Goal: Navigation & Orientation: Find specific page/section

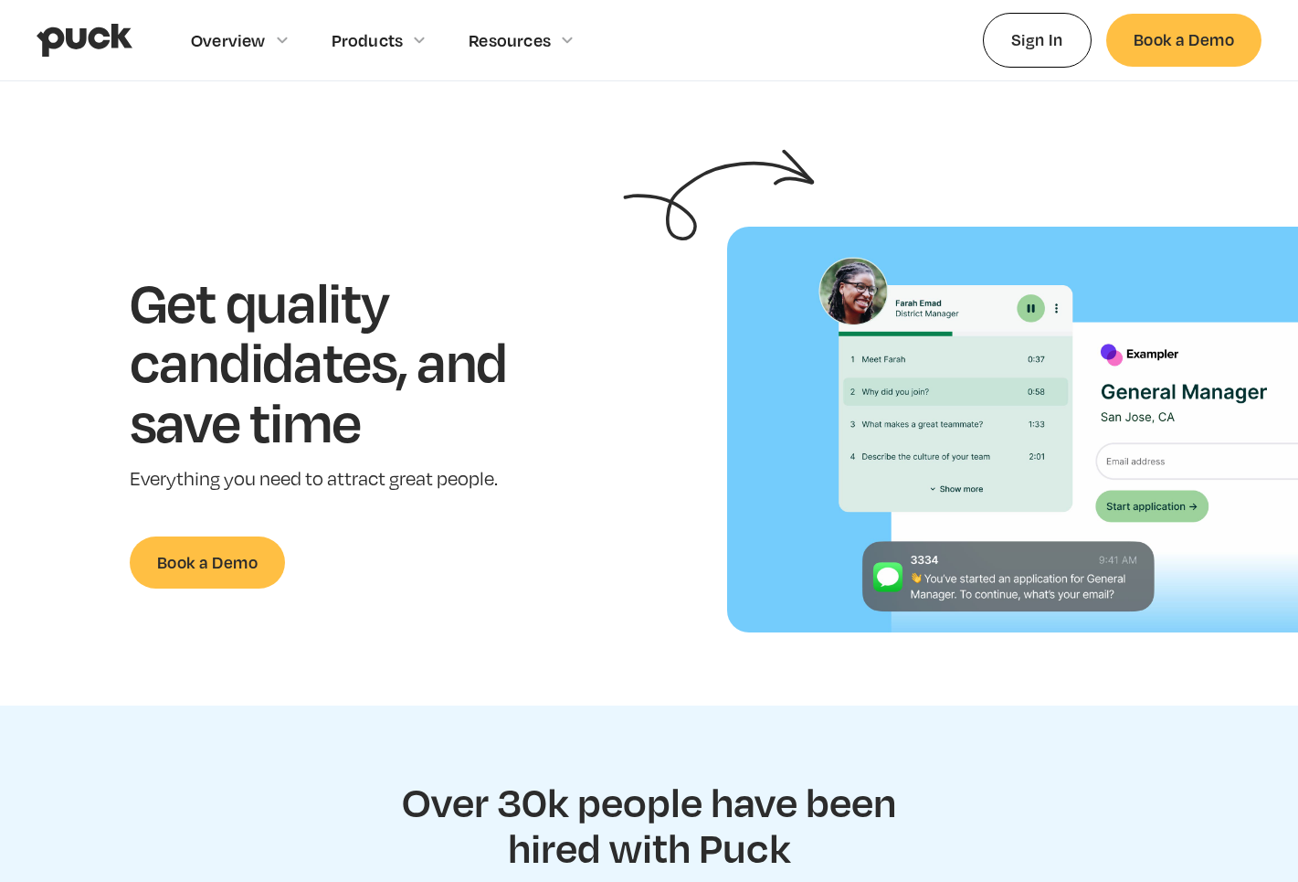
click at [610, 358] on div "Get quality candidates, and save time Everything you need to attract great peop…" at bounding box center [346, 429] width 635 height 317
click at [609, 357] on div "Get quality candidates, and save time Everything you need to attract great peop…" at bounding box center [346, 429] width 635 height 317
click at [610, 357] on div "Get quality candidates, and save time Everything you need to attract great peop…" at bounding box center [346, 429] width 635 height 317
click at [613, 359] on div "Get quality candidates, and save time Everything you need to attract great peop…" at bounding box center [346, 429] width 635 height 317
click at [609, 358] on div "Get quality candidates, and save time Everything you need to attract great peop…" at bounding box center [346, 429] width 635 height 317
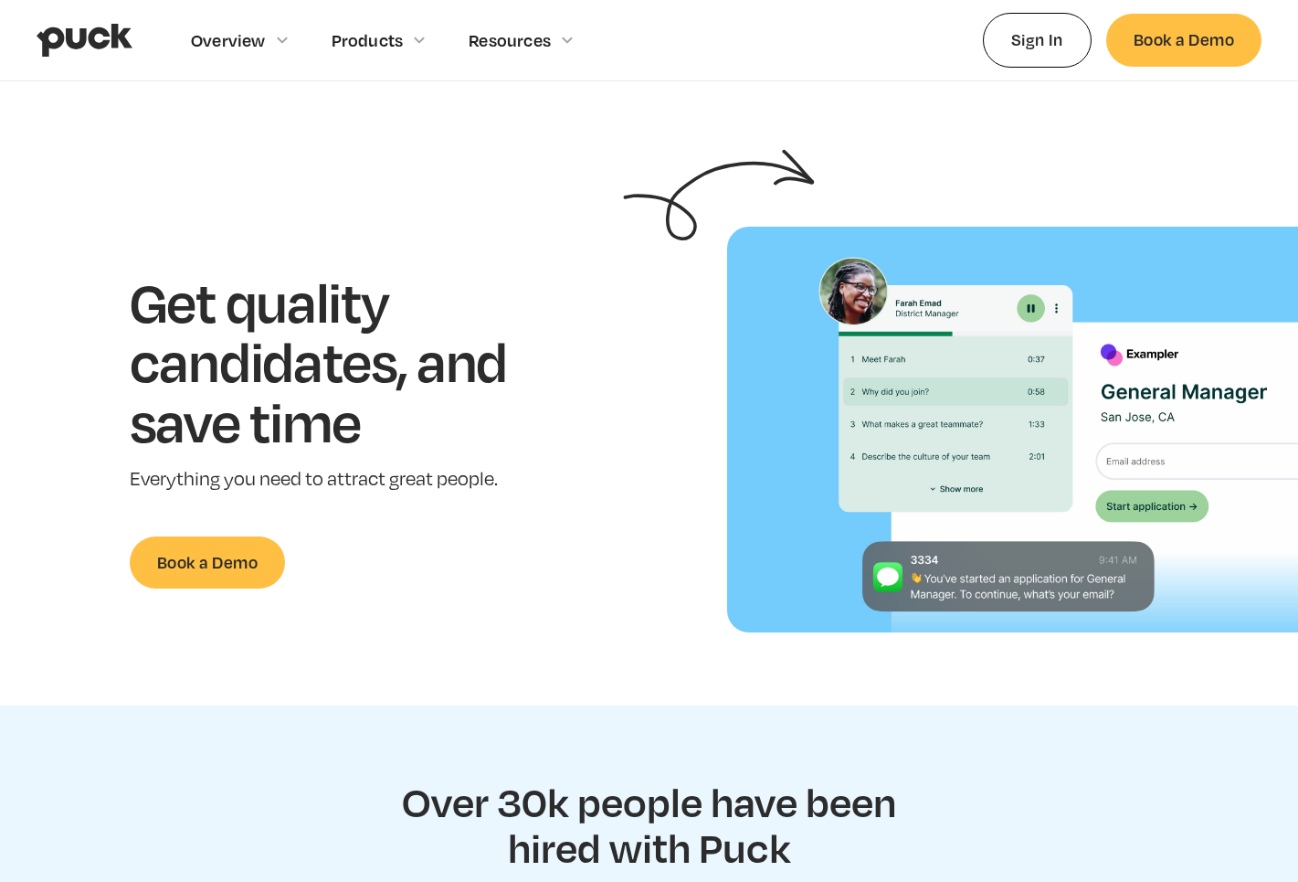
click at [614, 449] on div "Get quality candidates, and save time Everything you need to attract great peop…" at bounding box center [346, 429] width 635 height 317
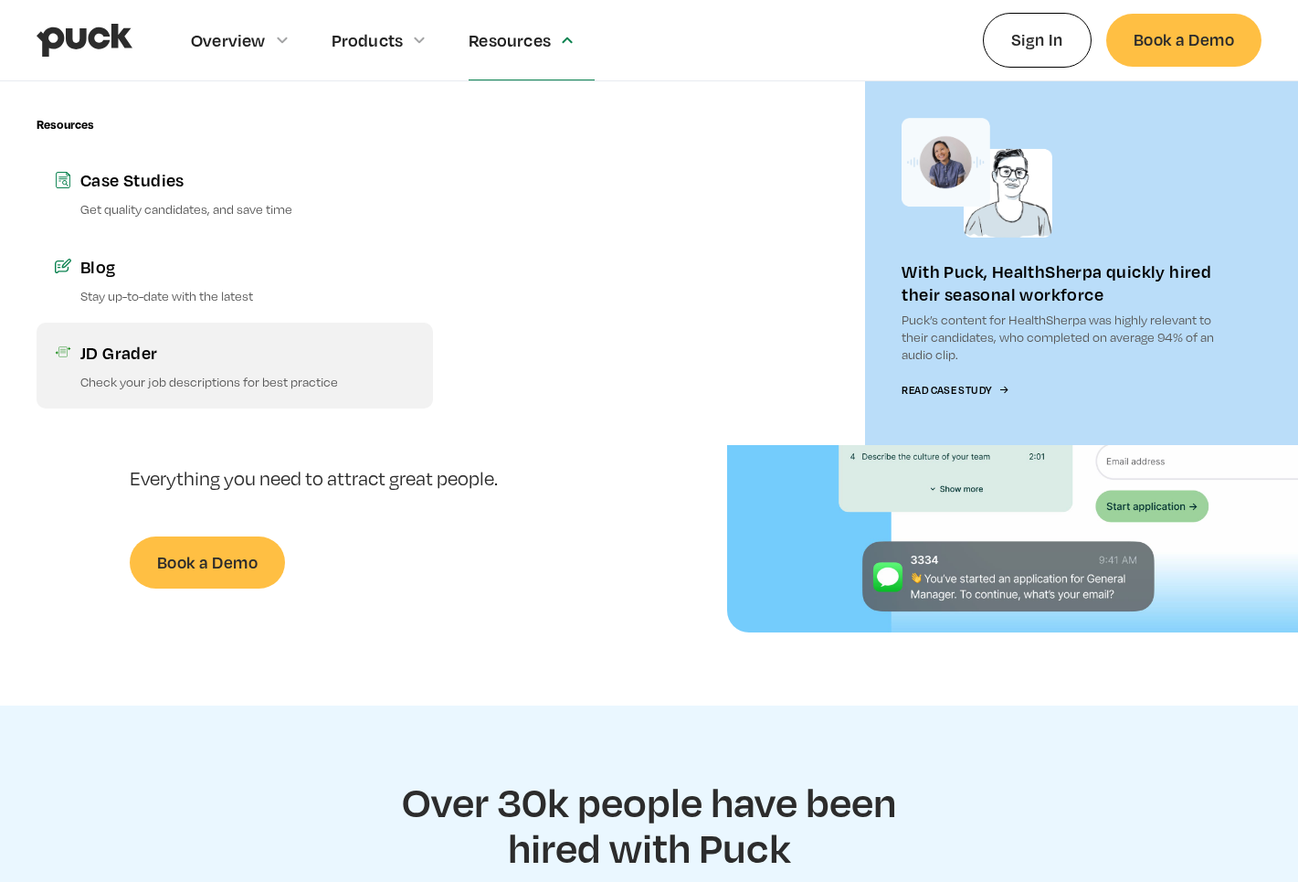
click at [105, 353] on div "JD Grader" at bounding box center [247, 352] width 334 height 23
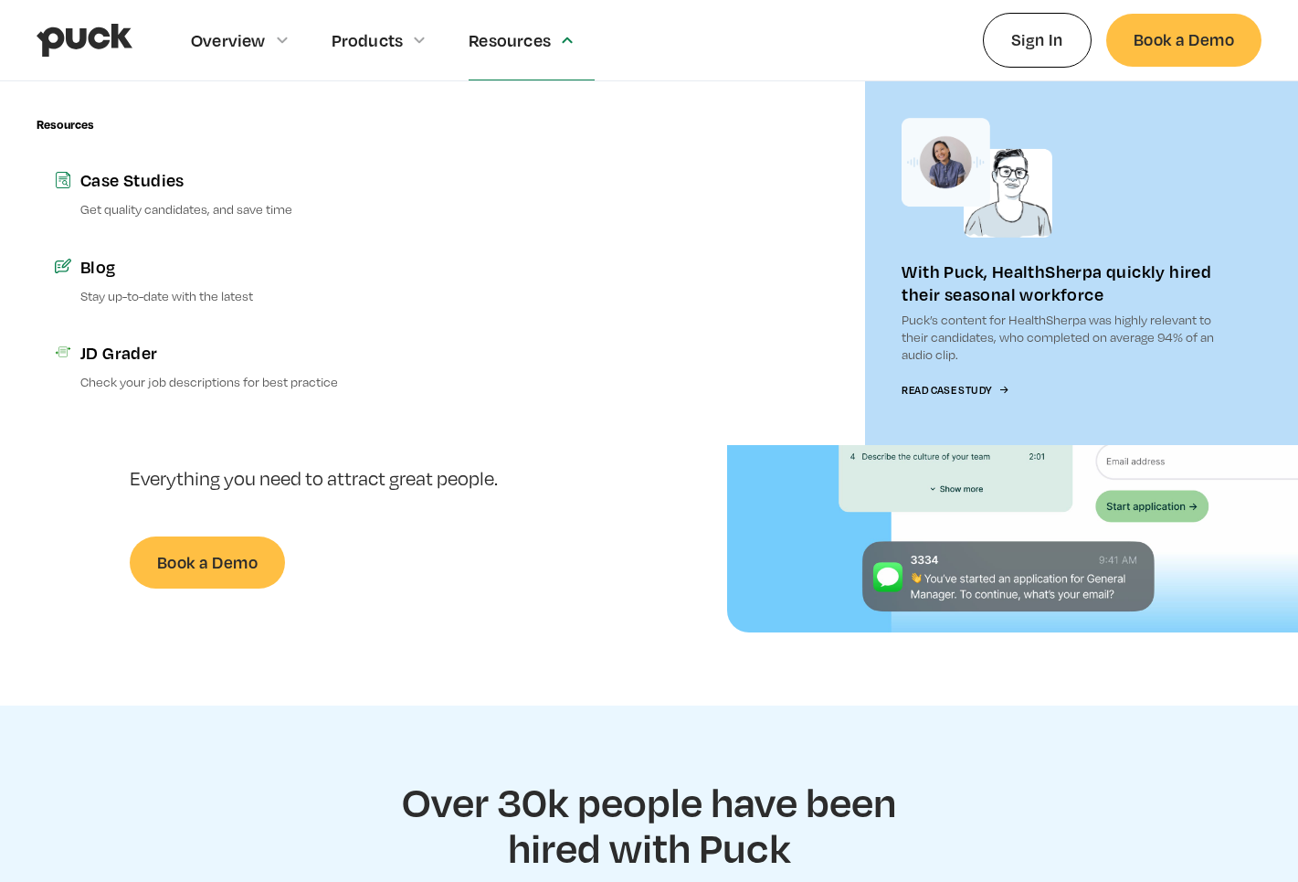
click at [618, 608] on section "Get quality candidates, and save time Everything you need to attract great peop…" at bounding box center [649, 430] width 1298 height 406
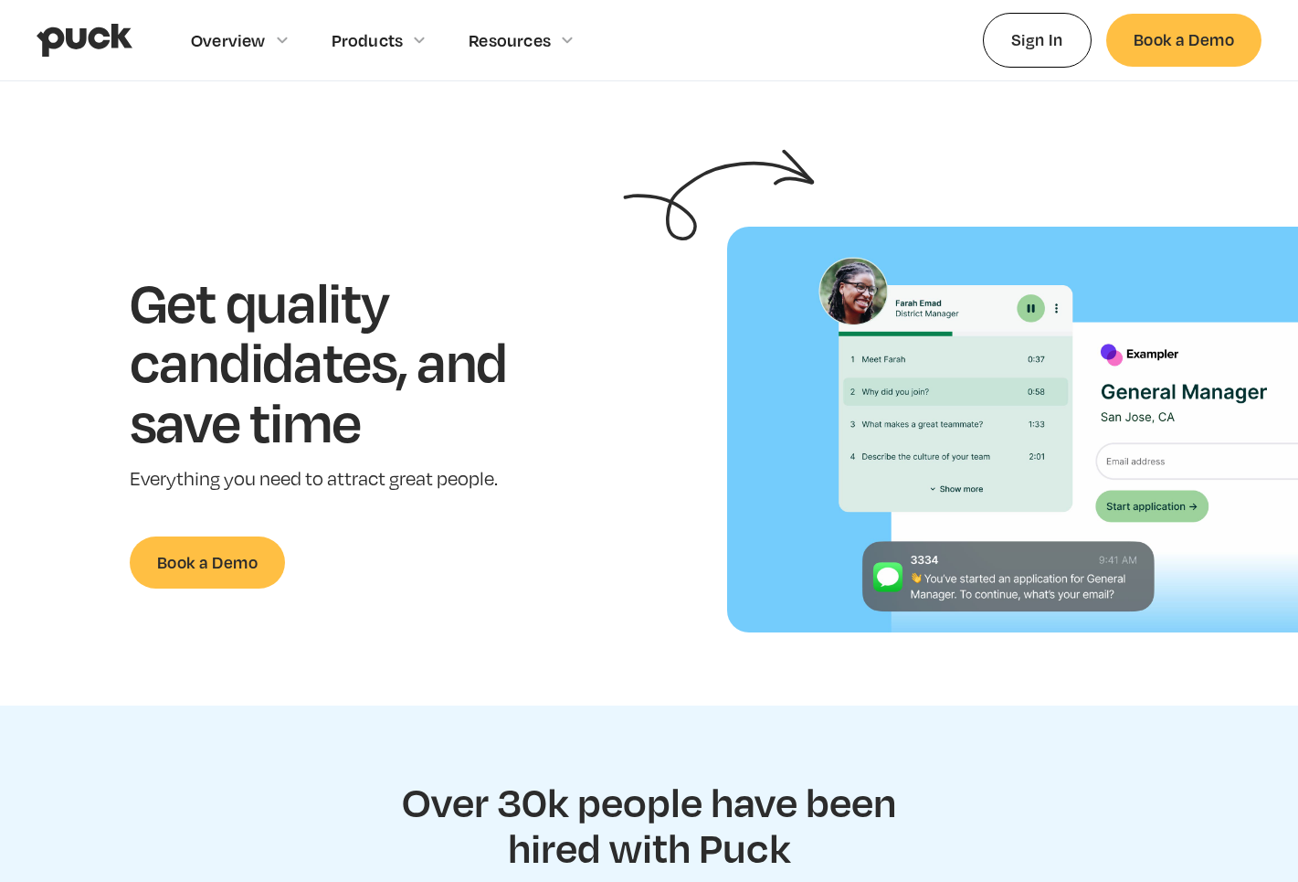
click at [606, 356] on div "Get quality candidates, and save time Everything you need to attract great peop…" at bounding box center [346, 429] width 635 height 317
click at [607, 357] on div "Get quality candidates, and save time Everything you need to attract great peop…" at bounding box center [346, 429] width 635 height 317
click at [605, 360] on div "Get quality candidates, and save time Everything you need to attract great peop…" at bounding box center [346, 429] width 635 height 317
click at [606, 362] on div "Get quality candidates, and save time Everything you need to attract great peop…" at bounding box center [346, 429] width 635 height 317
click at [606, 360] on div "Get quality candidates, and save time Everything you need to attract great peop…" at bounding box center [346, 429] width 635 height 317
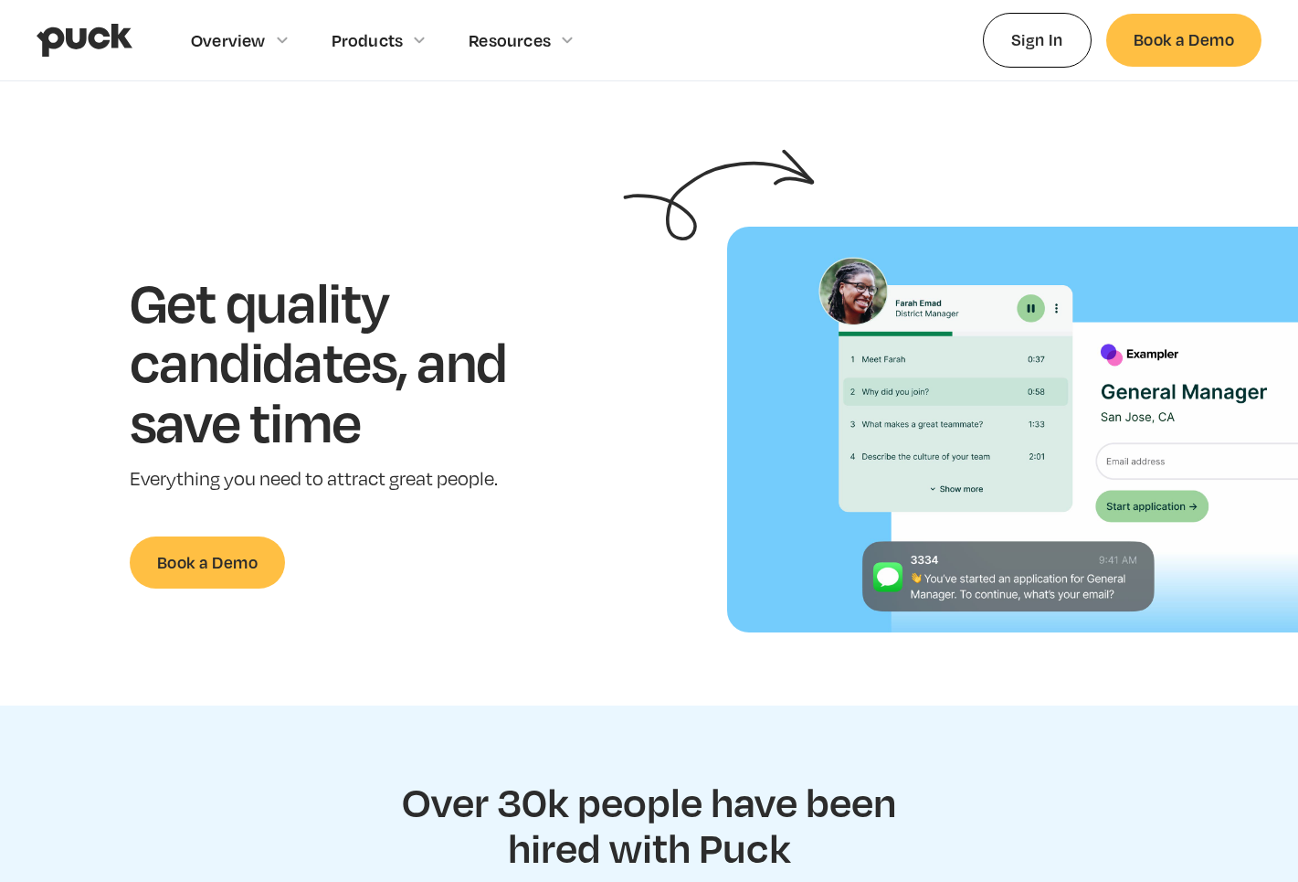
click at [609, 359] on div "Get quality candidates, and save time Everything you need to attract great peop…" at bounding box center [346, 429] width 635 height 317
click at [609, 361] on div "Get quality candidates, and save time Everything you need to attract great peop…" at bounding box center [346, 429] width 635 height 317
click at [611, 357] on div "Get quality candidates, and save time Everything you need to attract great peop…" at bounding box center [346, 429] width 635 height 317
click at [610, 360] on div "Get quality candidates, and save time Everything you need to attract great peop…" at bounding box center [346, 429] width 635 height 317
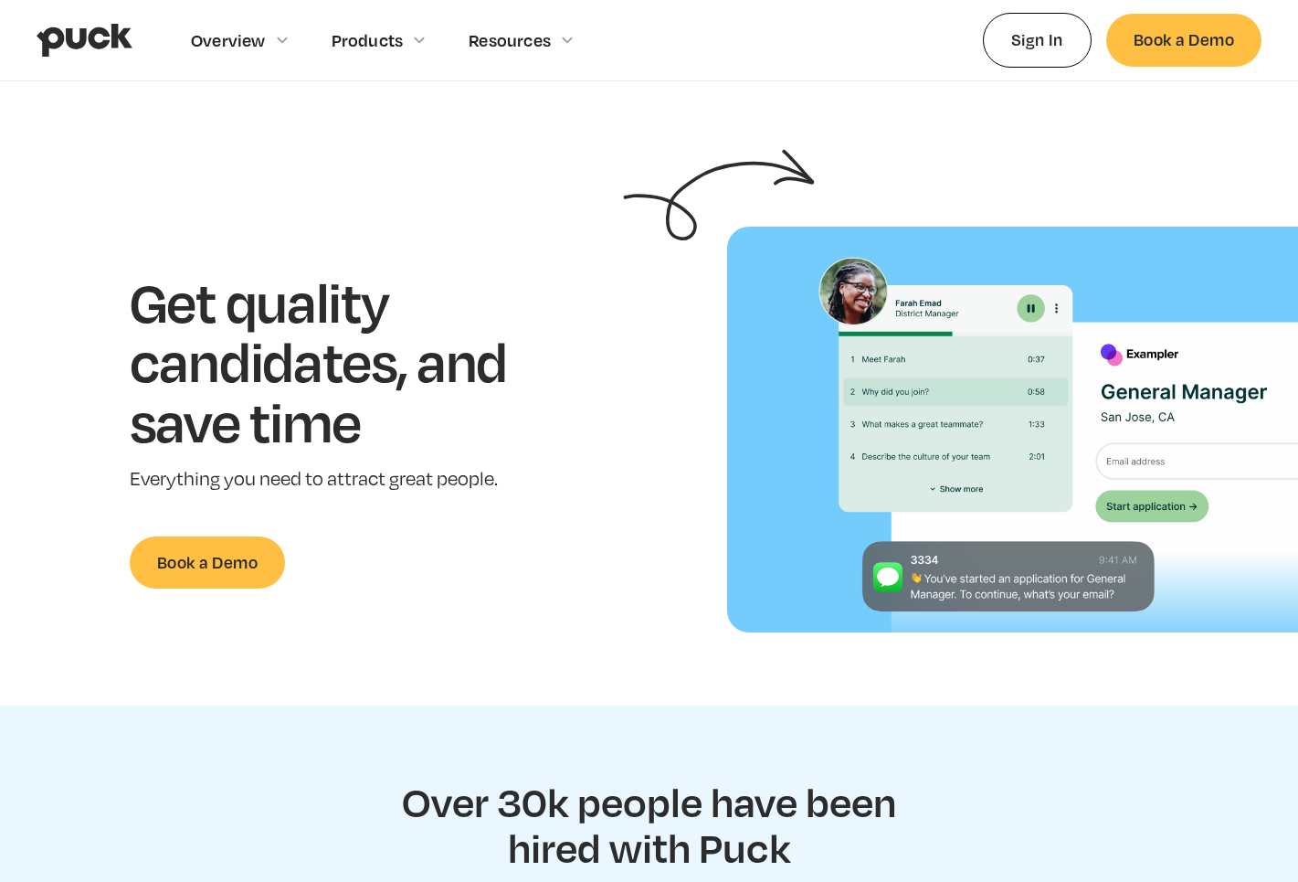
click at [606, 354] on div "Get quality candidates, and save time Everything you need to attract great peop…" at bounding box center [346, 429] width 635 height 317
click at [608, 358] on div "Get quality candidates, and save time Everything you need to attract great peop…" at bounding box center [346, 429] width 635 height 317
click at [609, 360] on div "Get quality candidates, and save time Everything you need to attract great peop…" at bounding box center [346, 429] width 635 height 317
click at [608, 361] on div "Get quality candidates, and save time Everything you need to attract great peop…" at bounding box center [346, 429] width 635 height 317
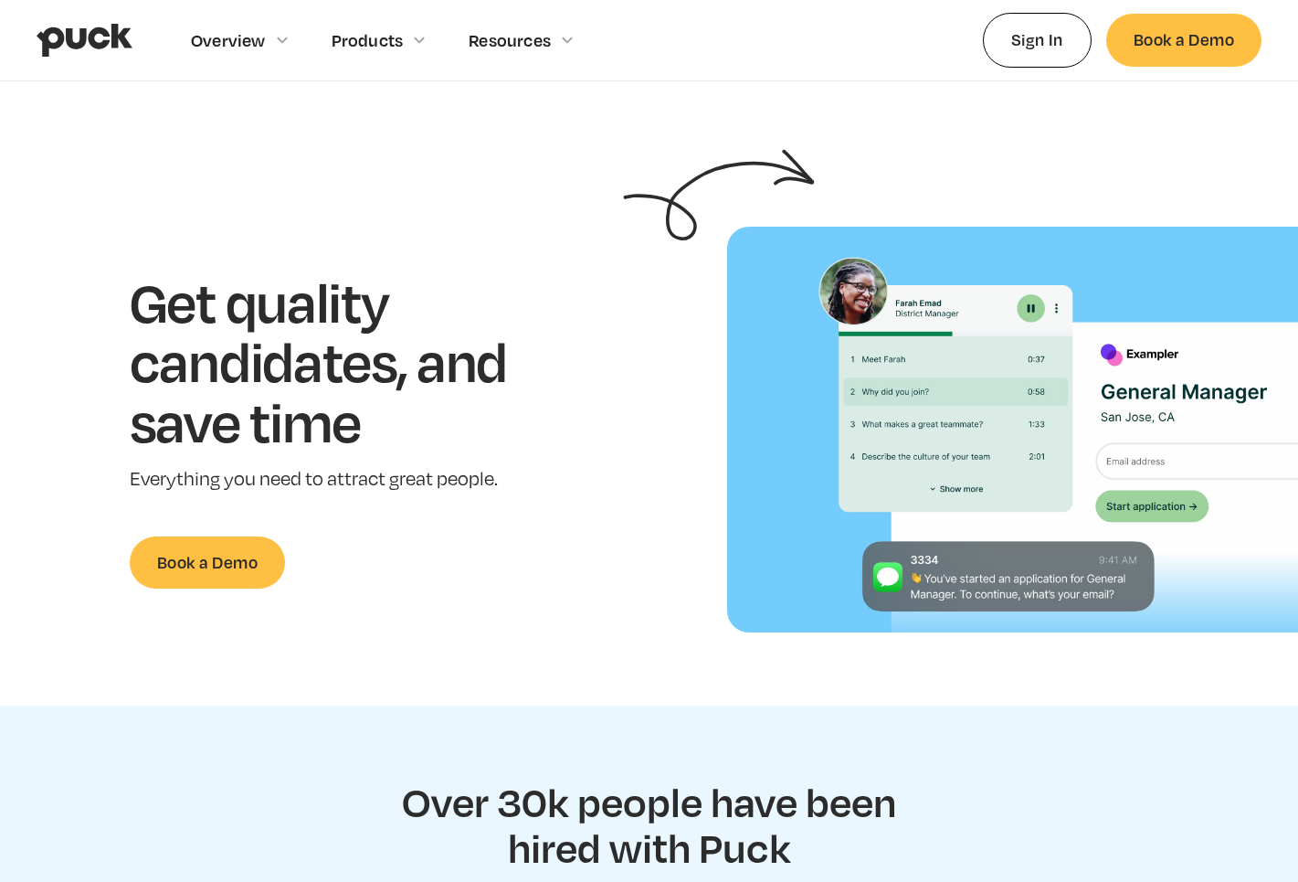
click at [610, 359] on div "Get quality candidates, and save time Everything you need to attract great peop…" at bounding box center [346, 429] width 635 height 317
click at [613, 362] on div "Get quality candidates, and save time Everything you need to attract great peop…" at bounding box center [346, 429] width 635 height 317
click at [608, 358] on div "Get quality candidates, and save time Everything you need to attract great peop…" at bounding box center [346, 429] width 635 height 317
click at [609, 359] on div "Get quality candidates, and save time Everything you need to attract great peop…" at bounding box center [346, 429] width 635 height 317
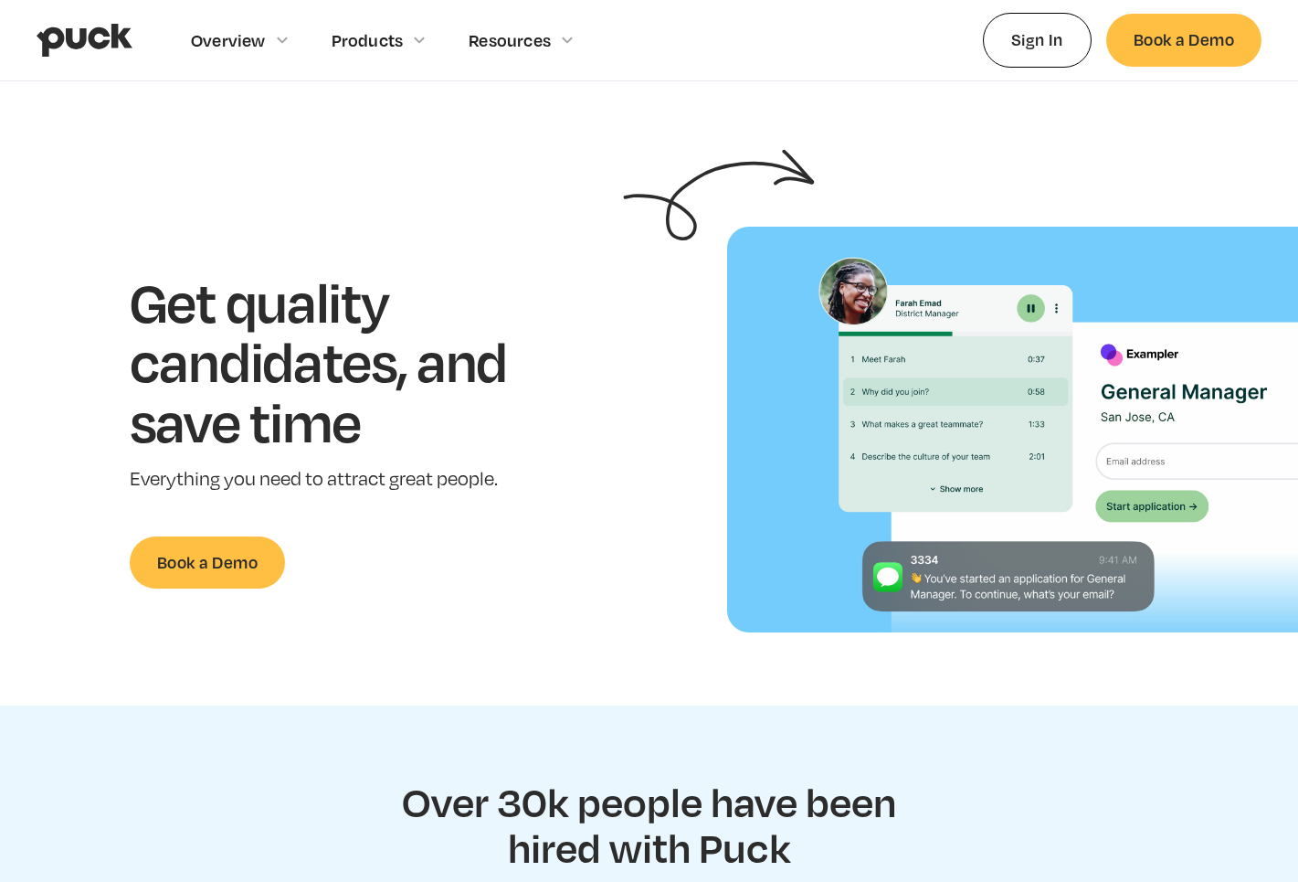
click at [610, 359] on div "Get quality candidates, and save time Everything you need to attract great peop…" at bounding box center [346, 429] width 635 height 317
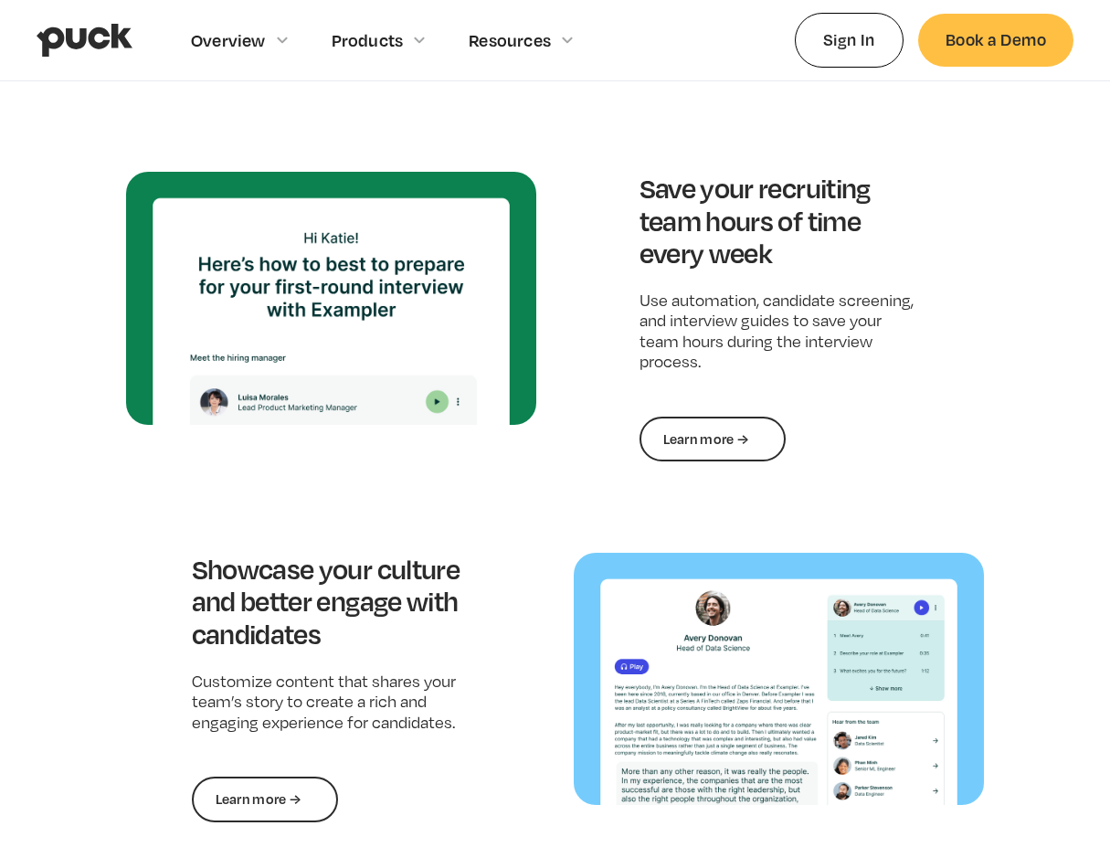
scroll to position [1709, 0]
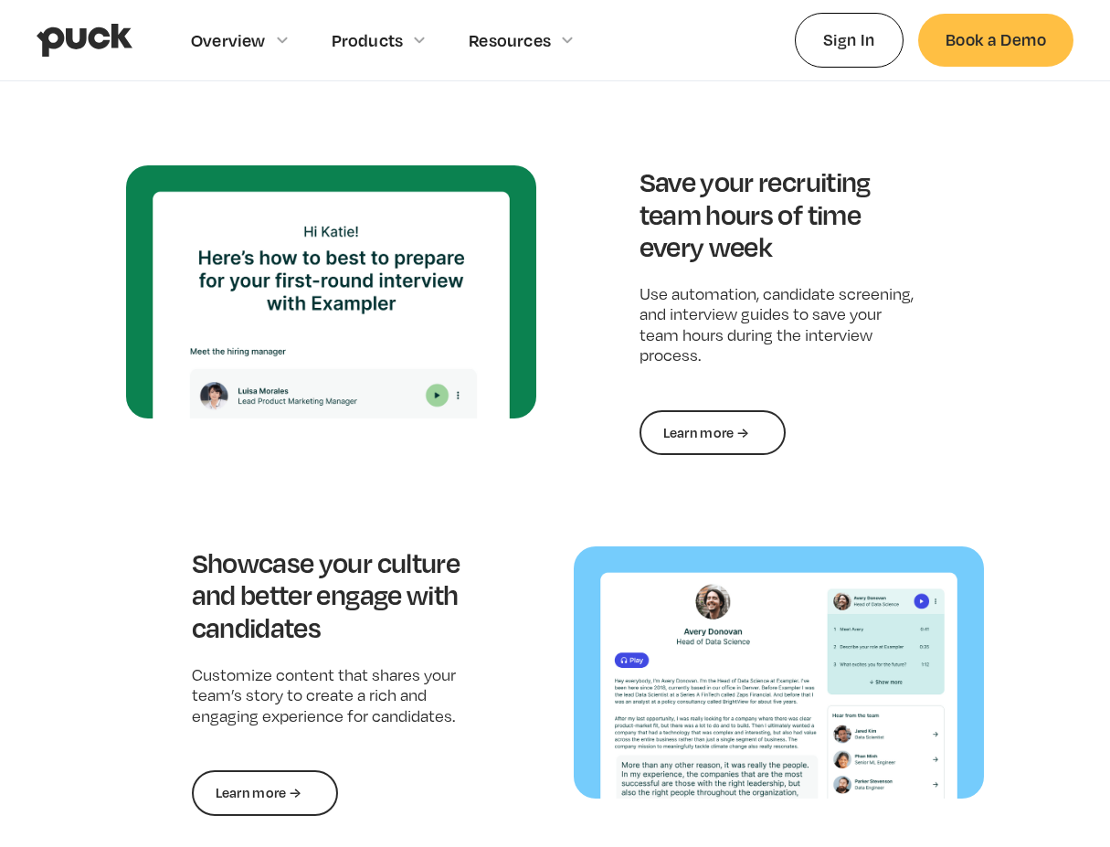
click at [321, 471] on div "Attract the best candidates with job postings that stand out Get in front of pe…" at bounding box center [555, 484] width 859 height 1359
